Goal: Information Seeking & Learning: Learn about a topic

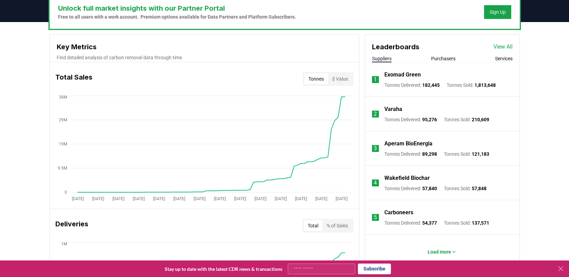
scroll to position [218, 0]
click at [444, 58] on button "Purchasers" at bounding box center [443, 58] width 24 height 7
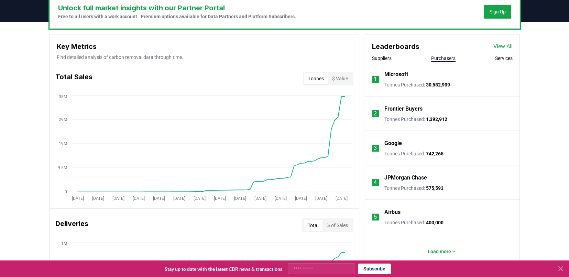
click at [497, 47] on link "View All" at bounding box center [503, 46] width 19 height 8
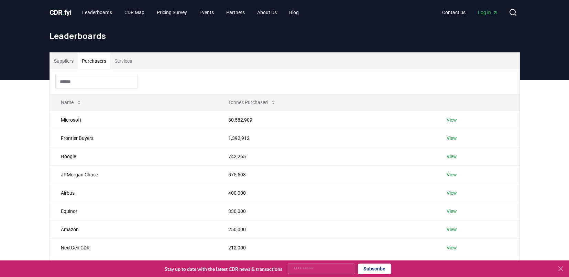
click at [98, 56] on button "Purchasers" at bounding box center [94, 61] width 33 height 17
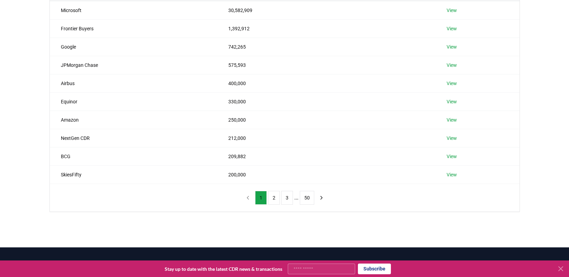
scroll to position [111, 0]
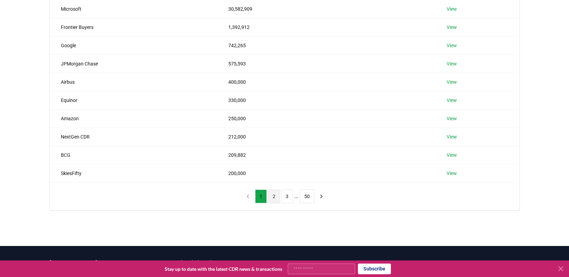
click at [271, 192] on button "2" at bounding box center [274, 196] width 12 height 14
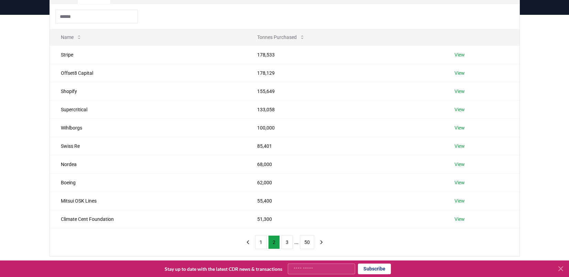
scroll to position [71, 0]
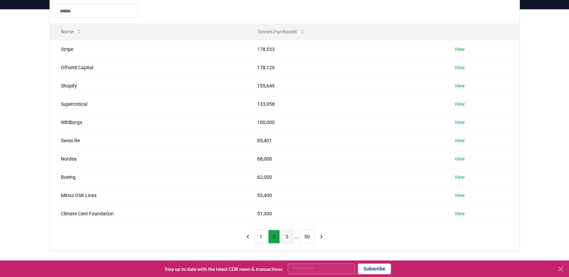
click at [287, 235] on button "3" at bounding box center [287, 237] width 12 height 14
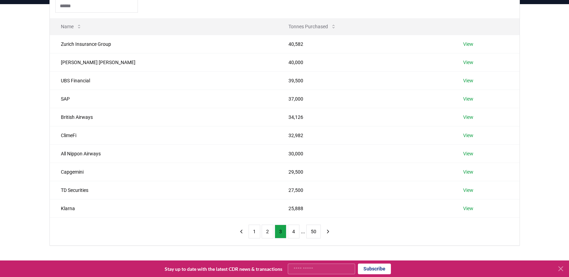
scroll to position [81, 0]
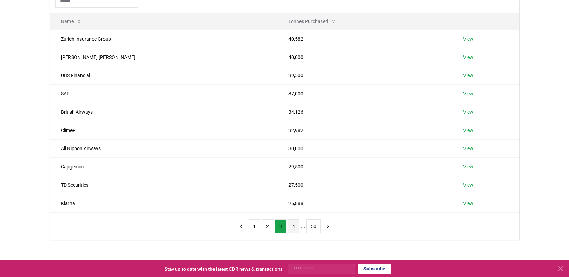
click at [294, 225] on button "4" at bounding box center [294, 226] width 12 height 14
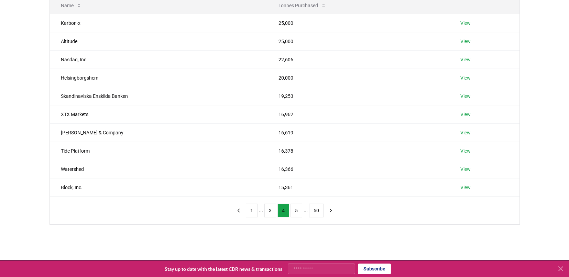
scroll to position [104, 0]
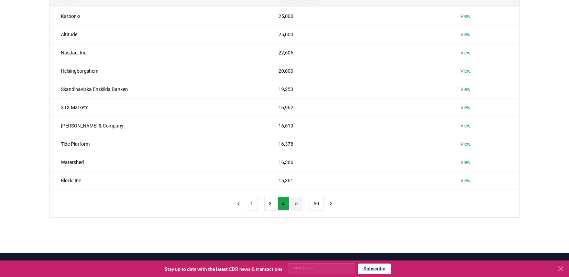
click at [295, 203] on button "5" at bounding box center [297, 203] width 12 height 14
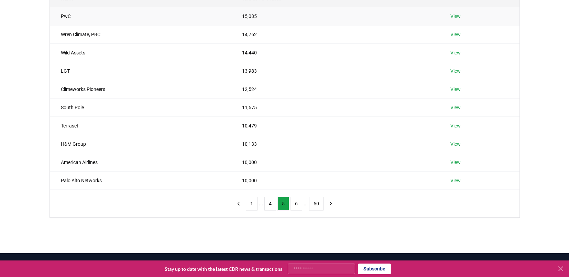
click at [457, 14] on link "View" at bounding box center [456, 16] width 10 height 7
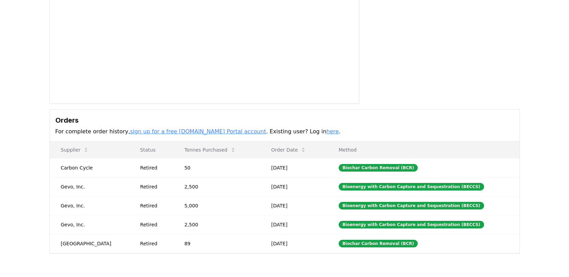
scroll to position [63, 0]
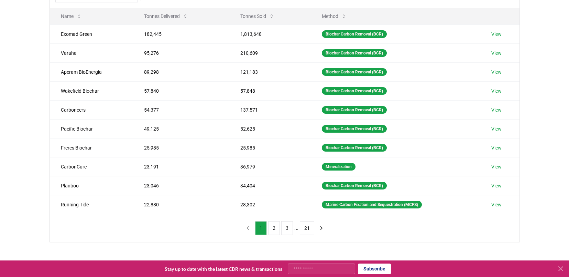
scroll to position [82, 0]
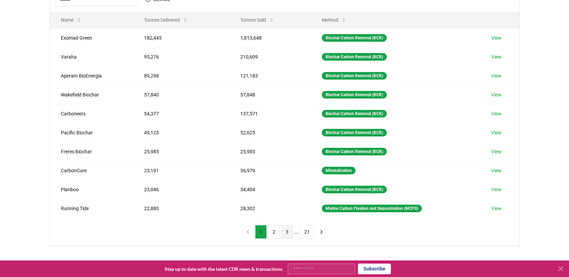
click at [292, 233] on button "3" at bounding box center [287, 232] width 12 height 14
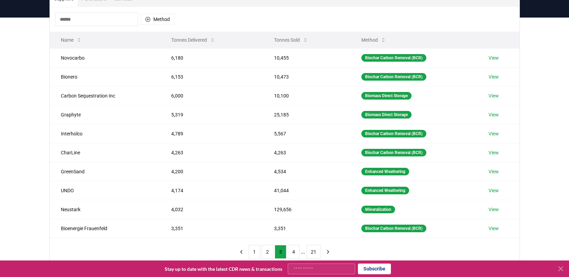
scroll to position [26, 0]
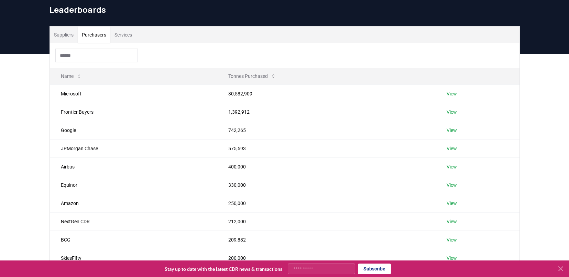
click at [98, 36] on button "Purchasers" at bounding box center [94, 34] width 33 height 17
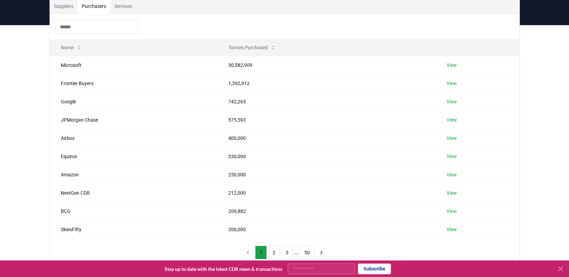
scroll to position [153, 0]
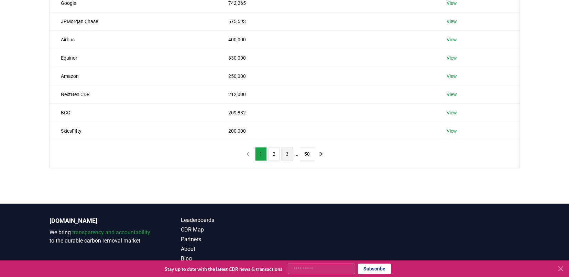
click at [289, 154] on button "3" at bounding box center [287, 154] width 12 height 14
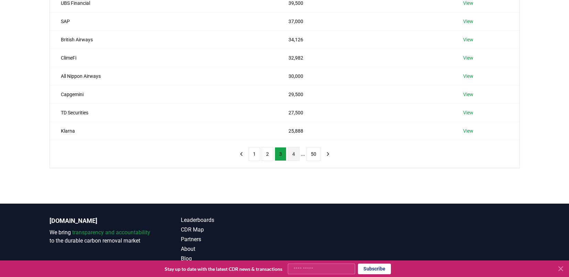
click at [294, 156] on button "4" at bounding box center [294, 154] width 12 height 14
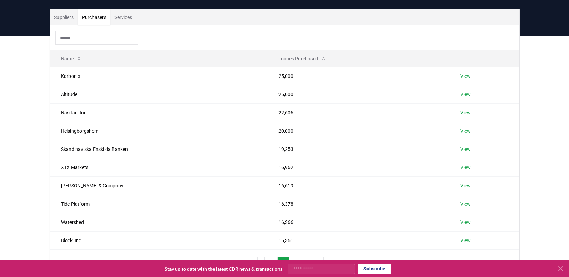
scroll to position [74, 0]
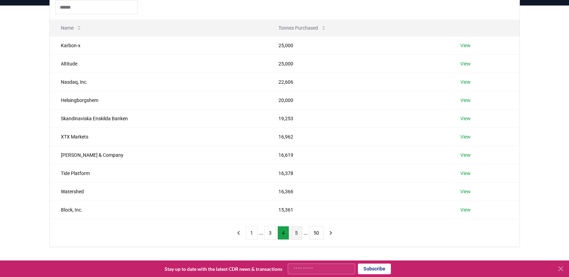
click at [298, 230] on button "5" at bounding box center [297, 233] width 12 height 14
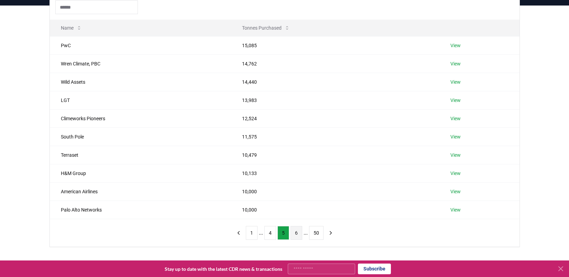
click at [298, 230] on button "6" at bounding box center [297, 233] width 12 height 14
